Goal: Navigation & Orientation: Find specific page/section

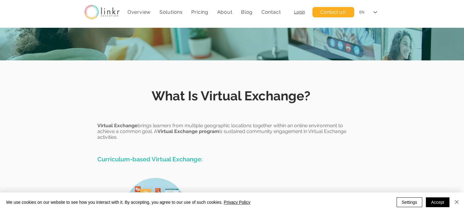
scroll to position [92, 0]
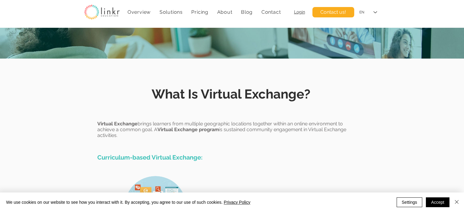
drag, startPoint x: 98, startPoint y: 121, endPoint x: 173, endPoint y: 120, distance: 74.8
click at [173, 119] on section "Virtual Exchange brings learners from multiple geographic locations together wi…" at bounding box center [232, 127] width 464 height 35
drag, startPoint x: 125, startPoint y: 136, endPoint x: 92, endPoint y: 132, distance: 33.9
click at [92, 132] on section "Virtual Exchange brings learners from multiple geographic locations together wi…" at bounding box center [232, 127] width 464 height 35
copy section "Virtual Exchange brings learners from multiple geographic locations together wi…"
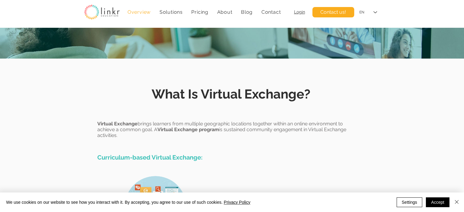
click at [136, 11] on span "Overview" at bounding box center [139, 12] width 23 height 6
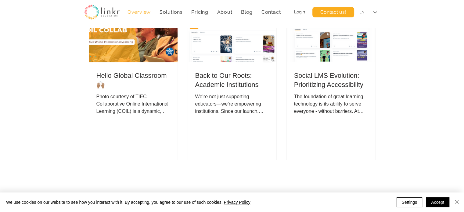
scroll to position [529, 0]
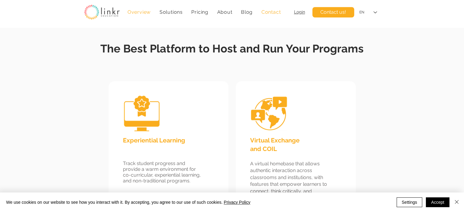
click at [273, 12] on span "Contact" at bounding box center [272, 12] width 20 height 6
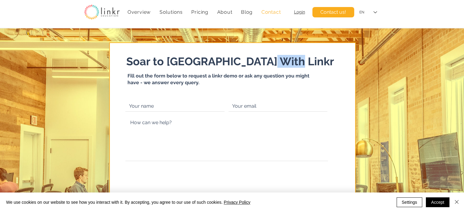
drag, startPoint x: 295, startPoint y: 63, endPoint x: 266, endPoint y: 64, distance: 29.0
click at [266, 65] on h5 "Soar to [GEOGRAPHIC_DATA] With Linkr" at bounding box center [232, 61] width 213 height 13
copy span "Linkr"
click at [207, 12] on span "Pricing" at bounding box center [199, 12] width 17 height 6
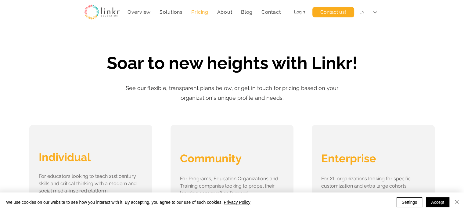
click at [205, 12] on span "Pricing" at bounding box center [199, 12] width 17 height 6
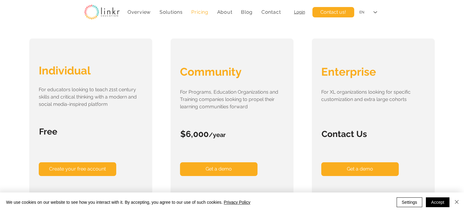
scroll to position [92, 0]
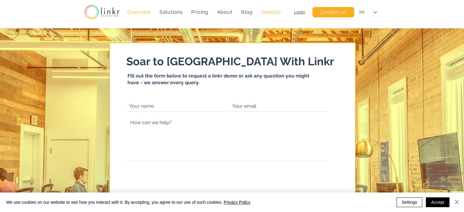
click at [138, 11] on span "Overview" at bounding box center [139, 12] width 23 height 6
